Goal: Task Accomplishment & Management: Manage account settings

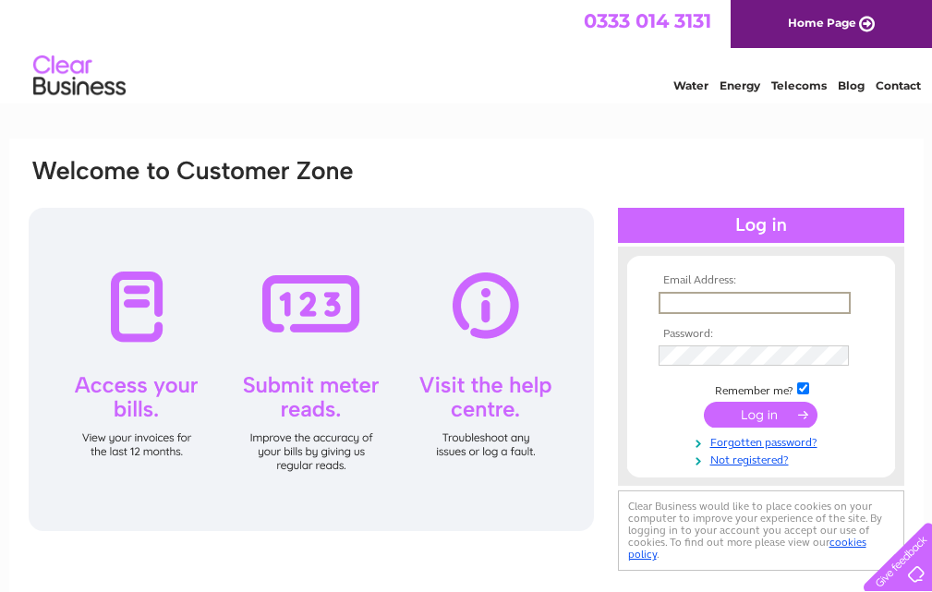
click at [729, 297] on input "text" at bounding box center [755, 303] width 192 height 22
type input "liz@magmafabrication.co.uk"
click at [764, 418] on input "submit" at bounding box center [761, 413] width 114 height 26
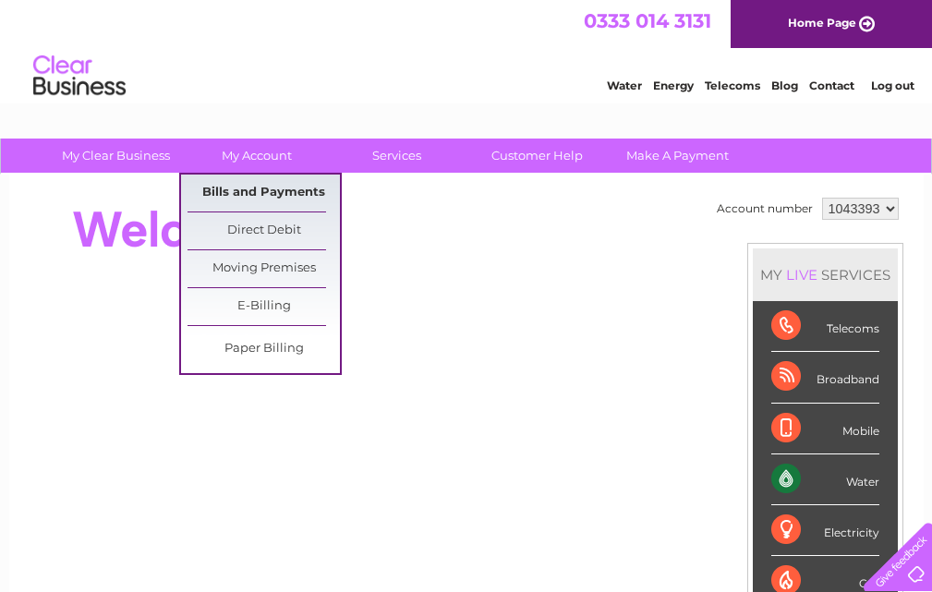
click at [268, 188] on link "Bills and Payments" at bounding box center [264, 193] width 152 height 37
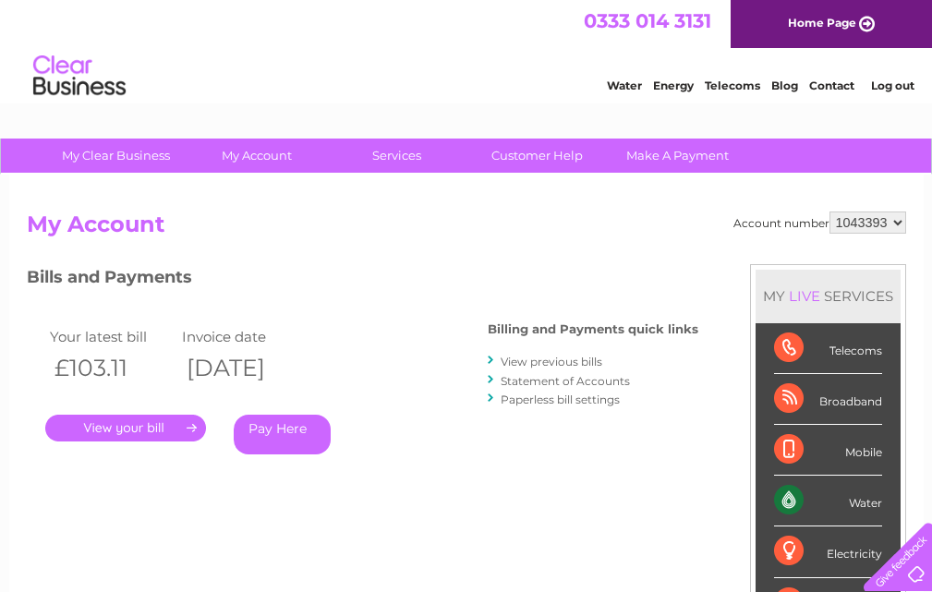
click at [131, 425] on link "." at bounding box center [125, 428] width 161 height 27
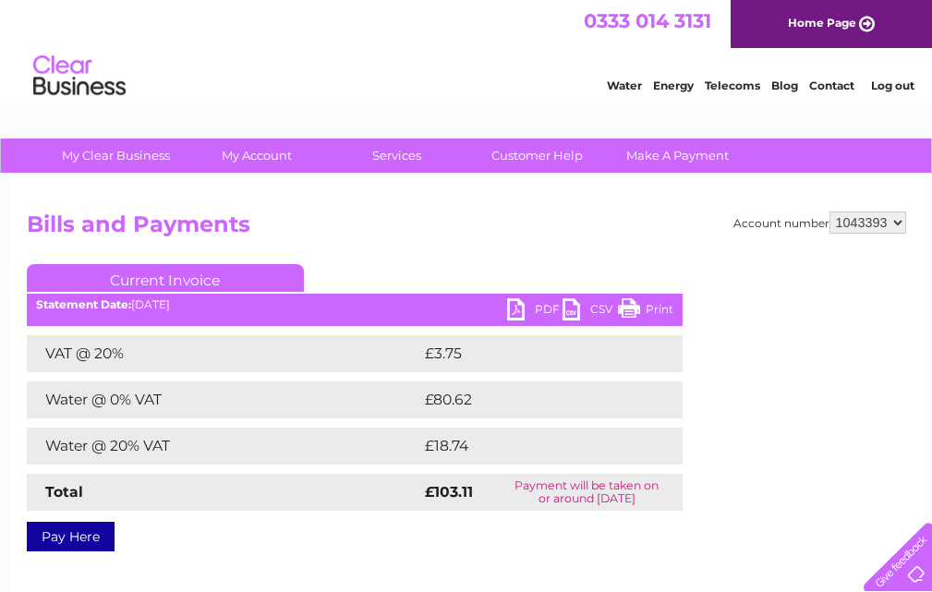
click at [514, 311] on link "PDF" at bounding box center [534, 311] width 55 height 27
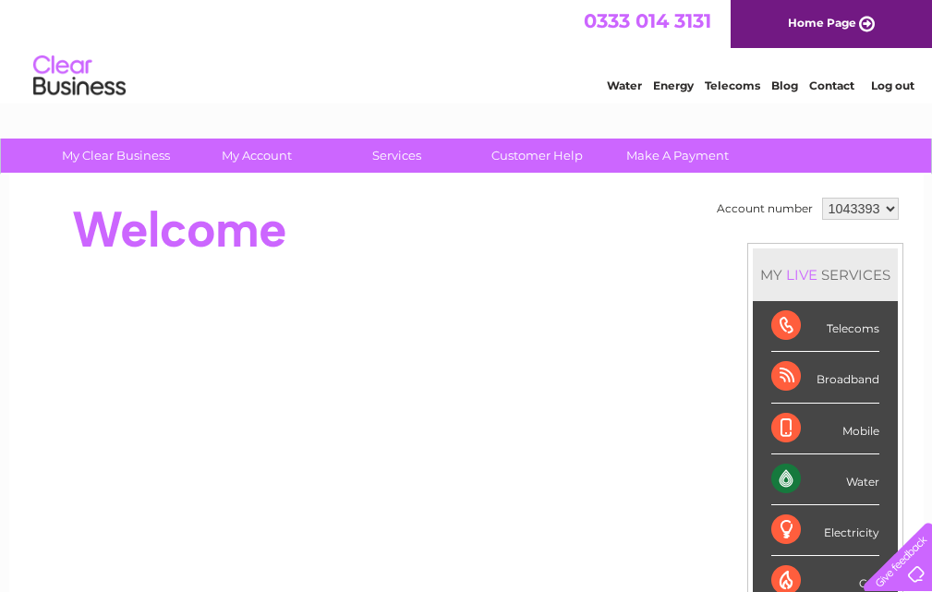
click at [896, 89] on link "Log out" at bounding box center [892, 86] width 43 height 14
